Goal: Find specific page/section: Find specific page/section

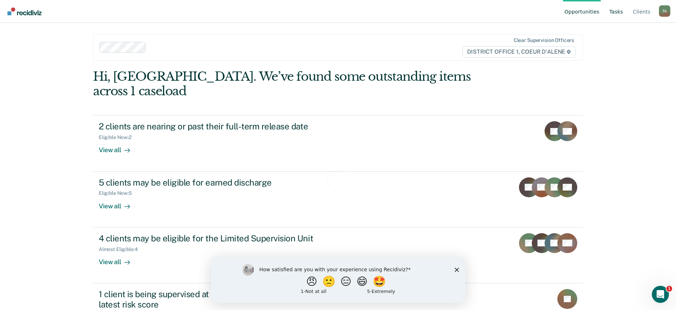
click at [619, 12] on link "Tasks" at bounding box center [616, 11] width 17 height 23
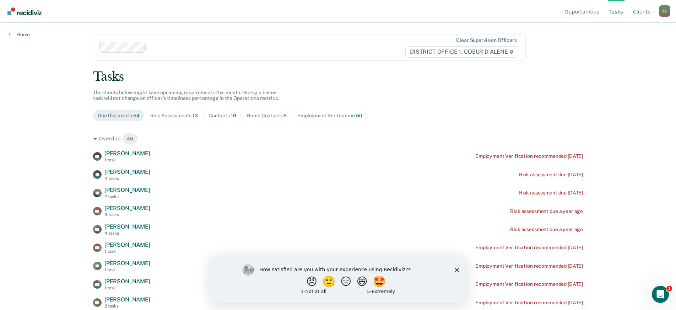
click at [607, 13] on ul "Opportunities Tasks Client s" at bounding box center [611, 11] width 96 height 23
click at [597, 13] on link "Opportunities" at bounding box center [582, 11] width 38 height 23
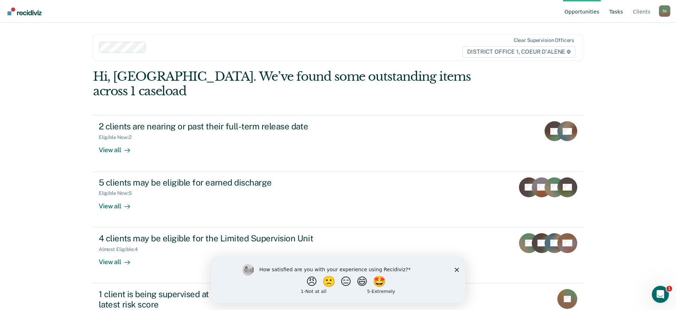
click at [618, 7] on link "Tasks" at bounding box center [616, 11] width 17 height 23
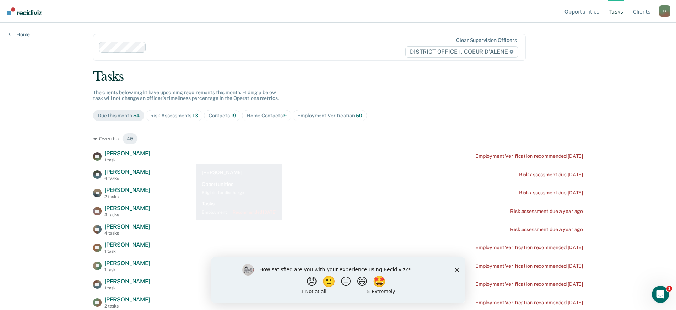
click at [172, 119] on span "Risk Assessments 13" at bounding box center [174, 115] width 57 height 11
